Goal: Transaction & Acquisition: Purchase product/service

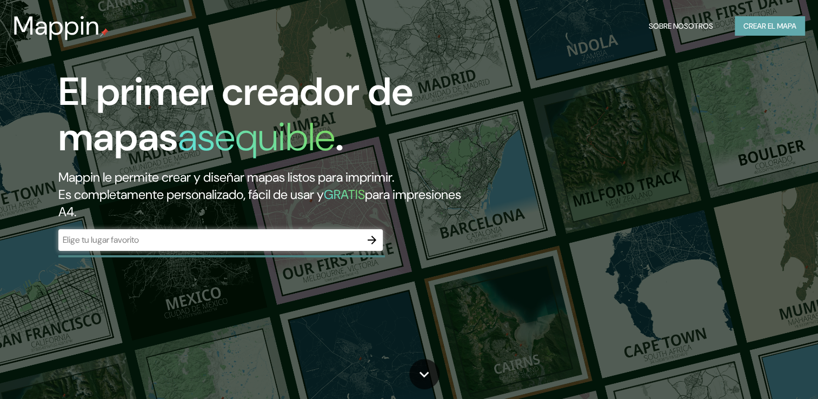
click at [754, 27] on font "Crear el mapa" at bounding box center [769, 26] width 53 height 14
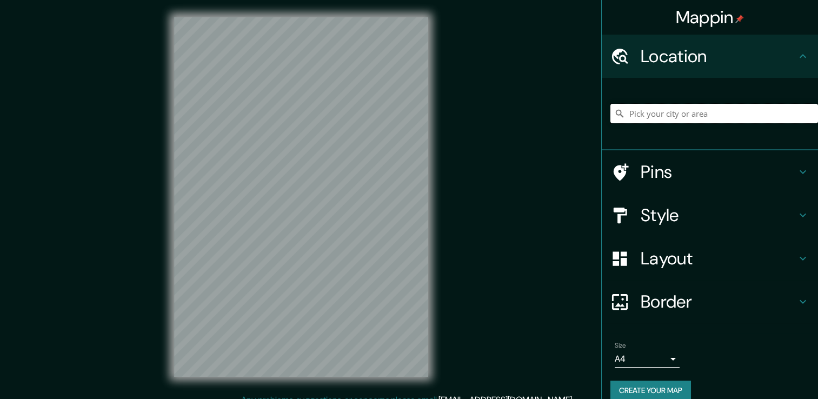
click at [631, 115] on input "Pick your city or area" at bounding box center [713, 113] width 207 height 19
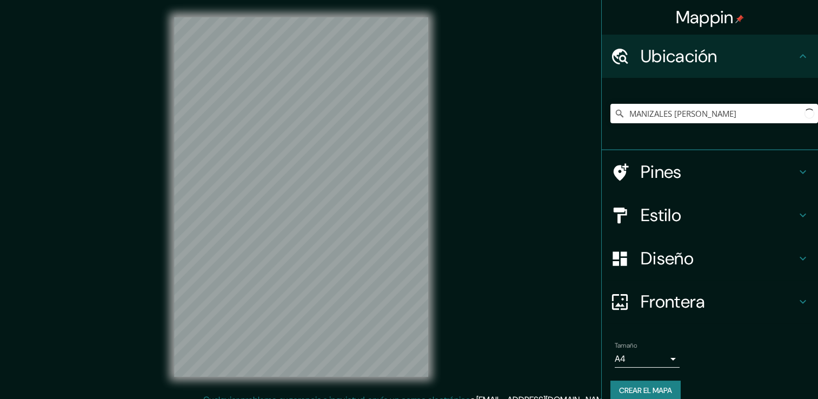
click at [601, 394] on li "Tamaño A4 single Crear el mapa" at bounding box center [709, 373] width 216 height 81
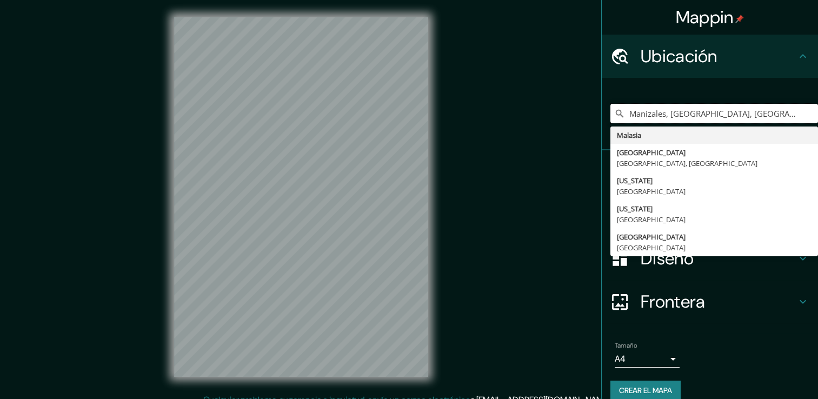
type input "Malasia"
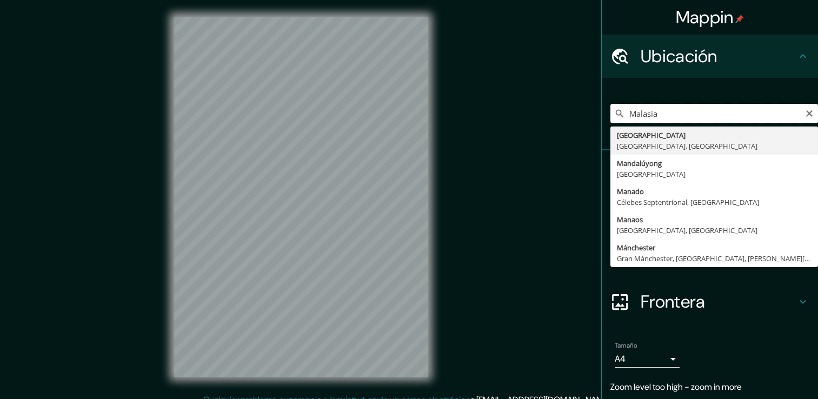
drag, startPoint x: 691, startPoint y: 110, endPoint x: 597, endPoint y: 111, distance: 94.6
click at [601, 111] on div "[GEOGRAPHIC_DATA] [GEOGRAPHIC_DATA] [GEOGRAPHIC_DATA], [GEOGRAPHIC_DATA] [GEOGR…" at bounding box center [709, 114] width 216 height 72
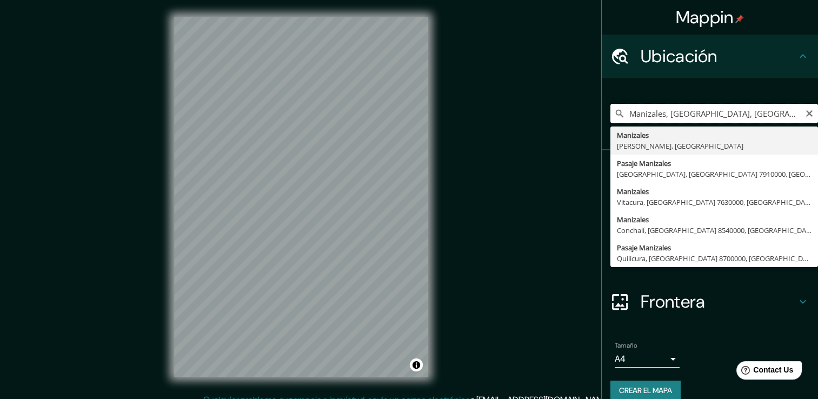
type input "Manizales, [GEOGRAPHIC_DATA], [GEOGRAPHIC_DATA]"
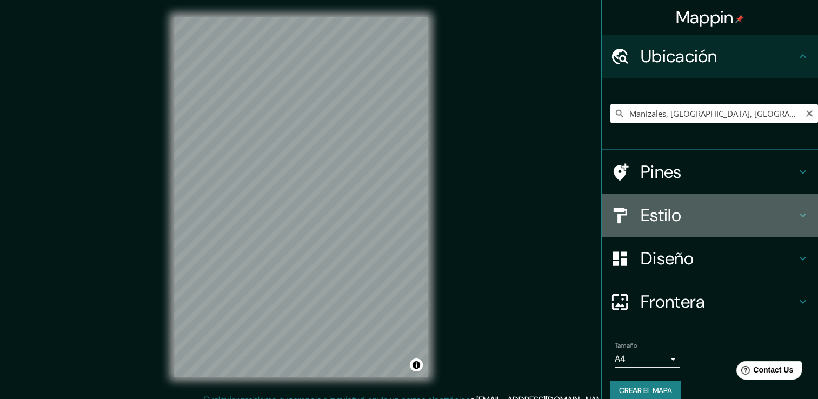
click at [653, 213] on h4 "Estilo" at bounding box center [718, 215] width 156 height 22
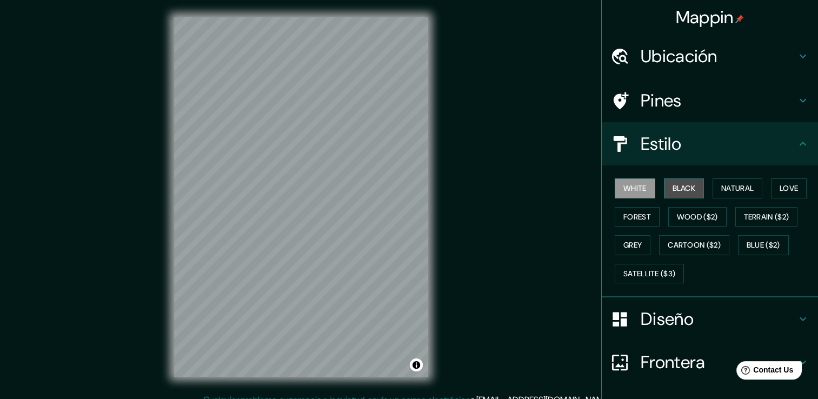
click at [672, 186] on font "Black" at bounding box center [683, 189] width 23 height 14
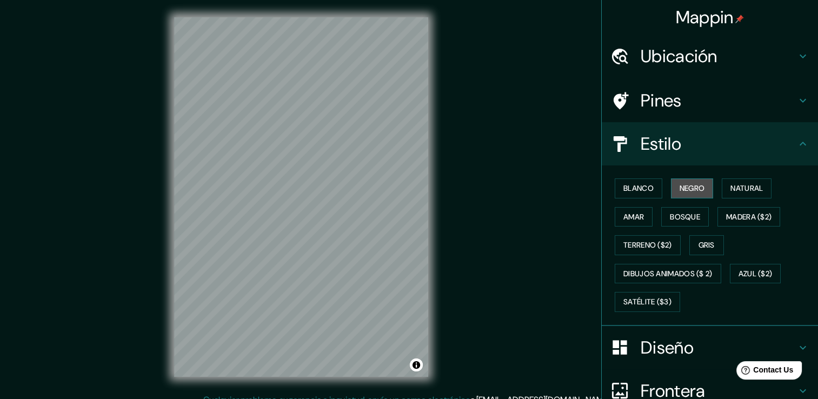
click at [686, 188] on font "Negro" at bounding box center [691, 189] width 25 height 14
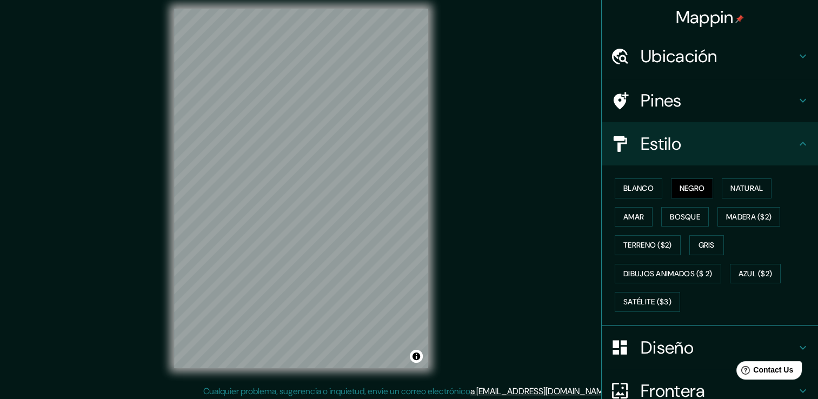
scroll to position [12, 0]
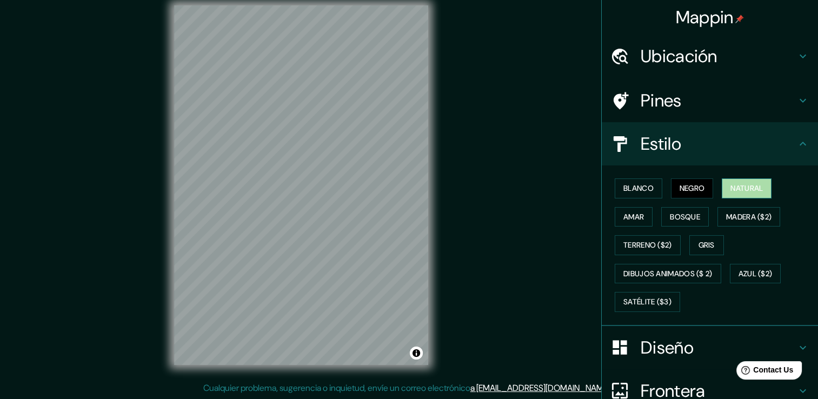
click at [735, 190] on font "Natural" at bounding box center [746, 189] width 32 height 14
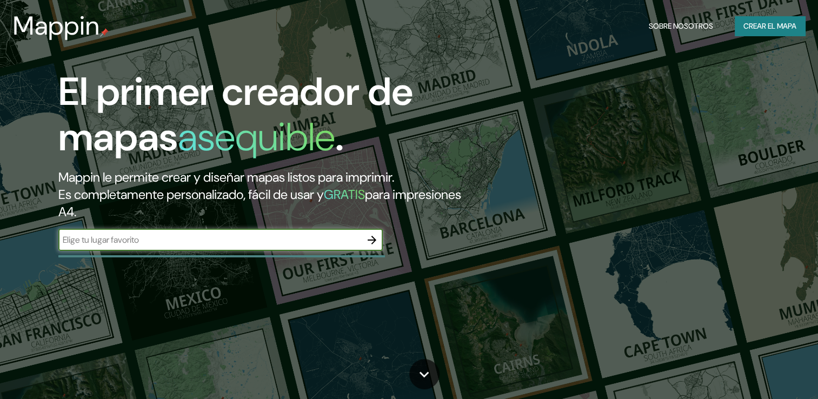
click at [744, 23] on font "Crear el mapa" at bounding box center [769, 26] width 53 height 14
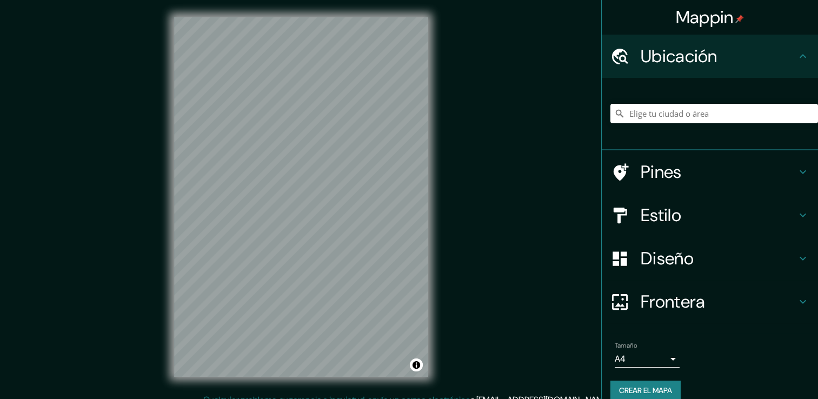
click at [681, 103] on div at bounding box center [713, 113] width 207 height 54
click at [673, 112] on input "Elige tu ciudad o área" at bounding box center [713, 113] width 207 height 19
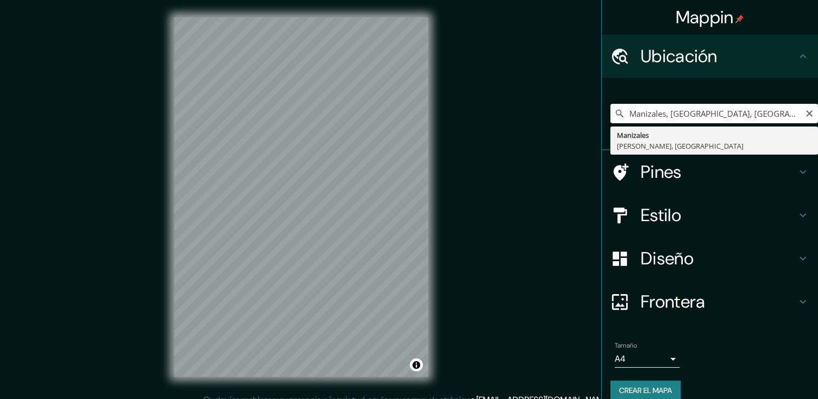
type input "Manizales, [GEOGRAPHIC_DATA], [GEOGRAPHIC_DATA]"
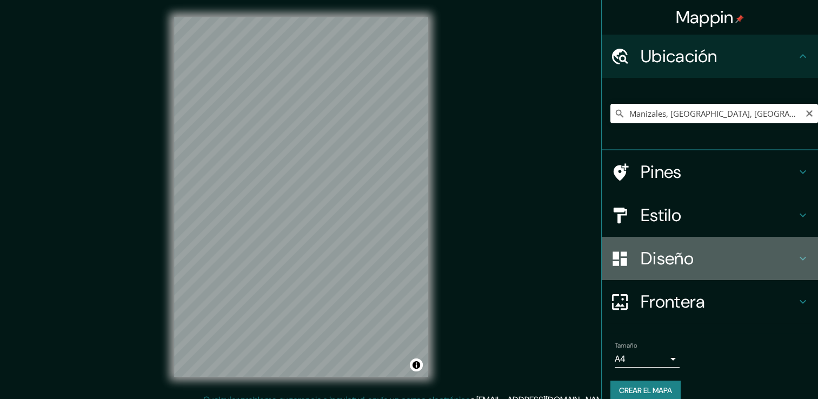
click at [671, 260] on h4 "Diseño" at bounding box center [718, 258] width 156 height 22
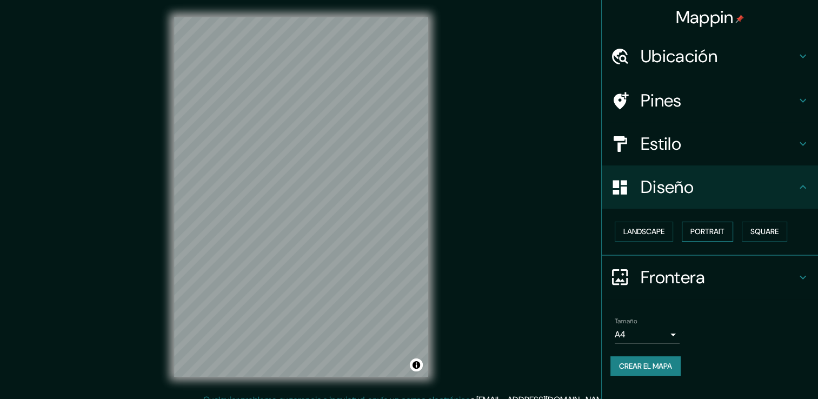
click at [715, 229] on font "Portrait" at bounding box center [707, 232] width 34 height 14
click at [748, 237] on font "Cuadrado" at bounding box center [753, 232] width 40 height 14
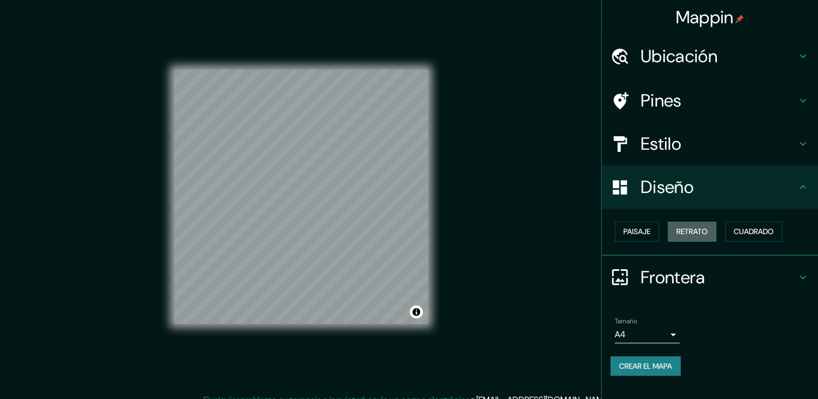
click at [707, 230] on font "Retrato" at bounding box center [691, 232] width 31 height 14
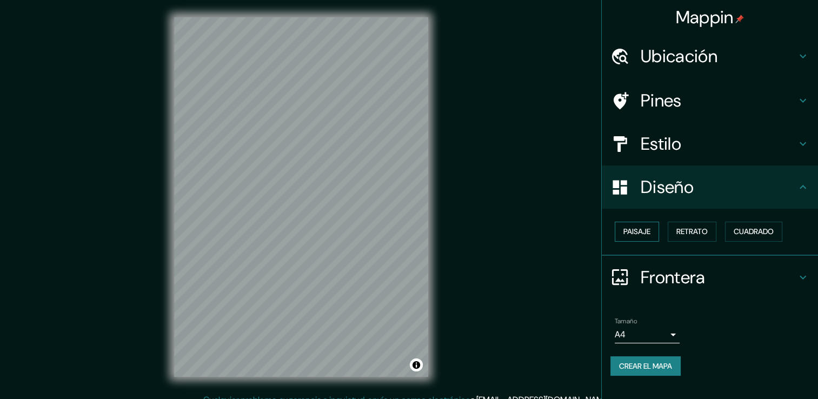
click at [646, 230] on font "Paisaje" at bounding box center [636, 232] width 27 height 14
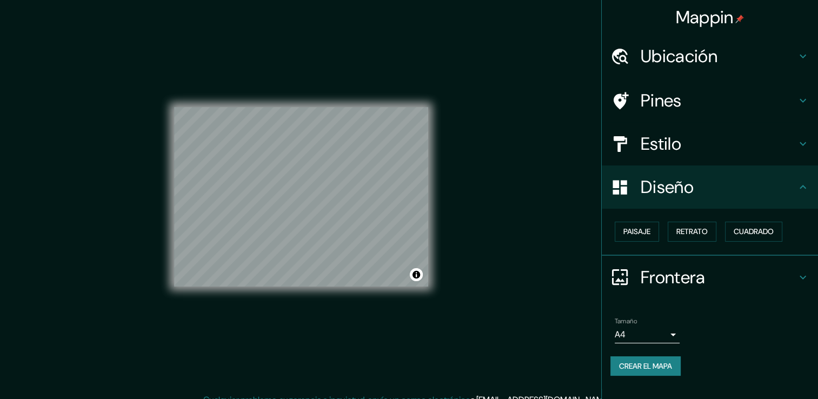
click at [428, 170] on div "© Mapbox © OpenStreetMap Improve this map" at bounding box center [301, 196] width 289 height 393
click at [666, 137] on h4 "Estilo" at bounding box center [718, 144] width 156 height 22
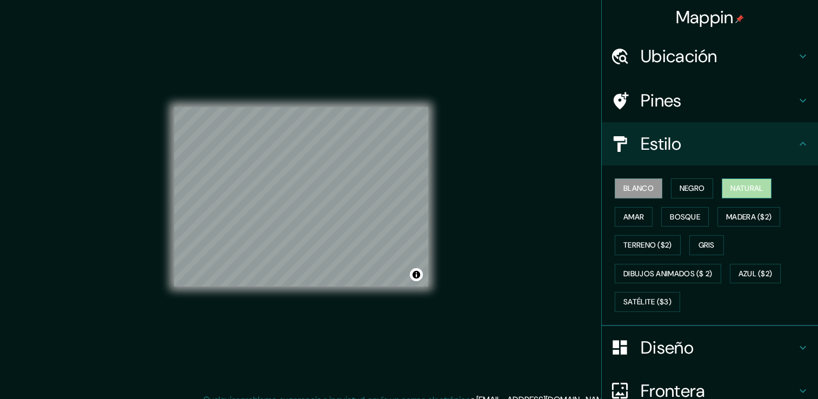
click at [731, 193] on font "Natural" at bounding box center [746, 189] width 32 height 14
click at [679, 183] on font "Negro" at bounding box center [691, 189] width 25 height 14
click at [641, 189] on font "Blanco" at bounding box center [638, 189] width 30 height 14
click at [679, 185] on font "Negro" at bounding box center [691, 189] width 25 height 14
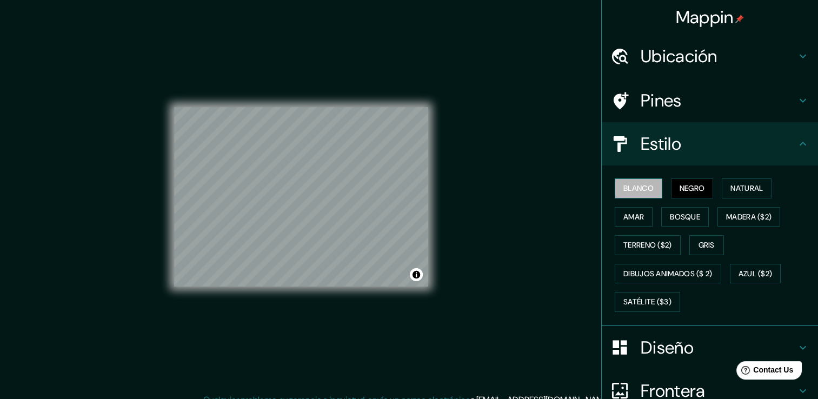
click at [625, 183] on font "Blanco" at bounding box center [638, 189] width 30 height 14
click at [697, 58] on h4 "Ubicación" at bounding box center [718, 56] width 156 height 22
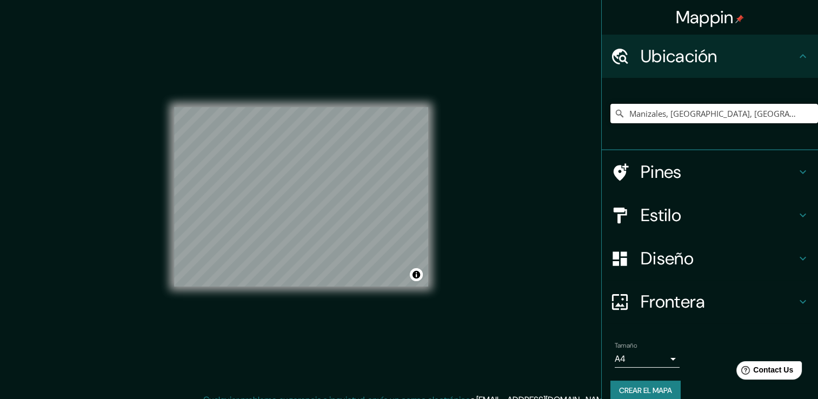
drag, startPoint x: 661, startPoint y: 113, endPoint x: 584, endPoint y: 119, distance: 77.5
click at [584, 119] on div "Mappin Ubicación Manizales, Caldas, Colombia Pines Estilo Diseño Frontera Elige…" at bounding box center [409, 205] width 818 height 411
click at [643, 113] on input "Caldas, Colombia" at bounding box center [713, 113] width 207 height 19
drag, startPoint x: 706, startPoint y: 117, endPoint x: 610, endPoint y: 126, distance: 96.7
click at [610, 126] on div "Caldas, Colombia" at bounding box center [713, 113] width 207 height 54
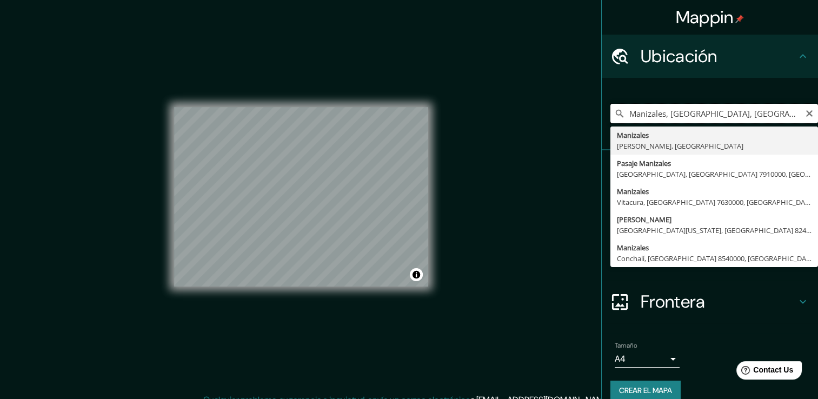
type input "Manizales, Caldas, Colombia"
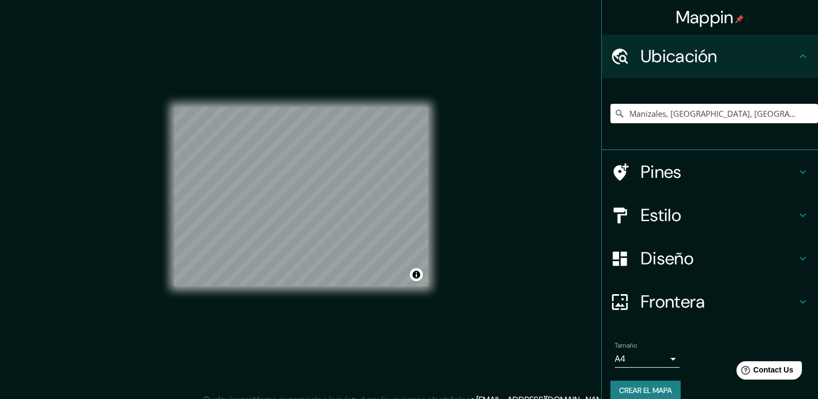
click at [717, 258] on h4 "Diseño" at bounding box center [718, 258] width 156 height 22
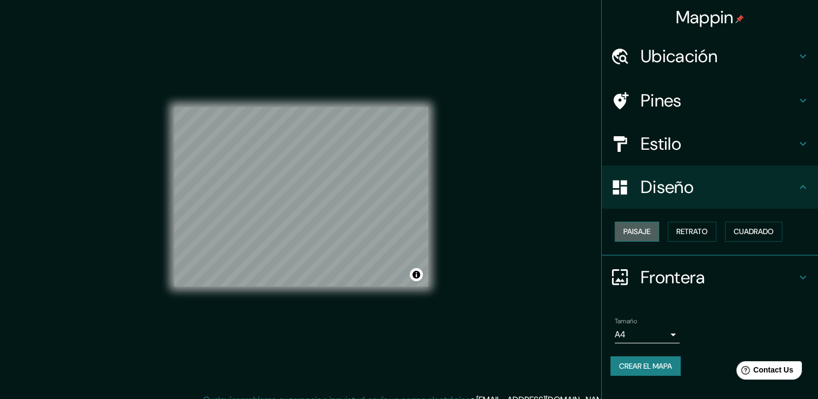
click at [652, 231] on button "Paisaje" at bounding box center [636, 232] width 44 height 20
click at [695, 230] on font "Retrato" at bounding box center [691, 232] width 31 height 14
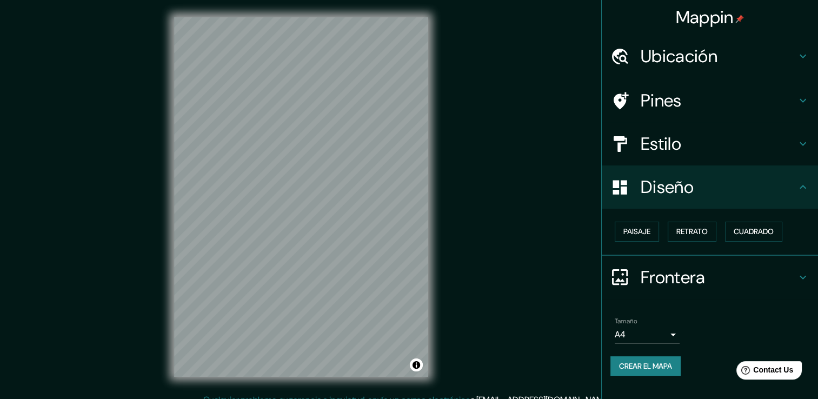
click at [704, 143] on h4 "Estilo" at bounding box center [718, 144] width 156 height 22
